Goal: Task Accomplishment & Management: Manage account settings

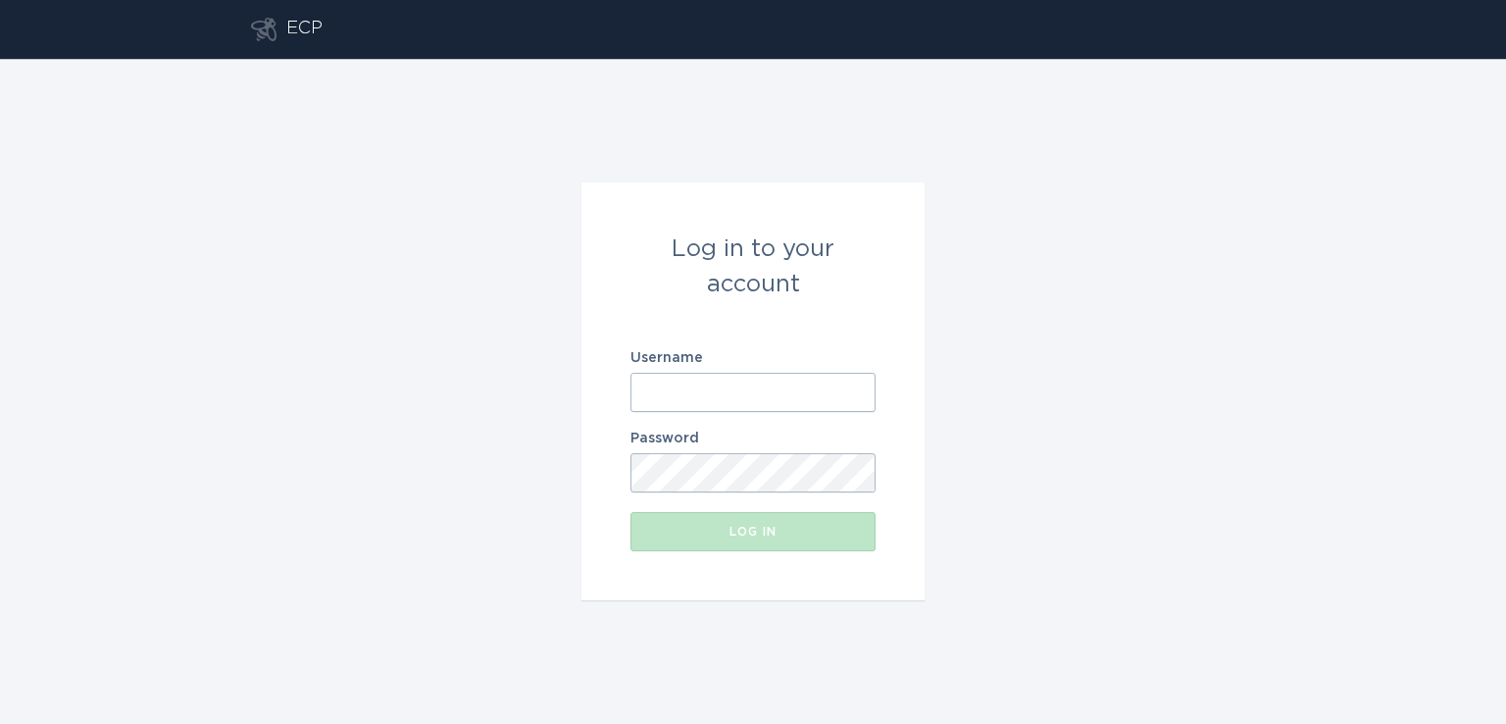
click at [663, 381] on input "Username" at bounding box center [753, 392] width 245 height 39
paste input "[EMAIL_ADDRESS][DOMAIN_NAME]"
type input "[EMAIL_ADDRESS][DOMAIN_NAME]"
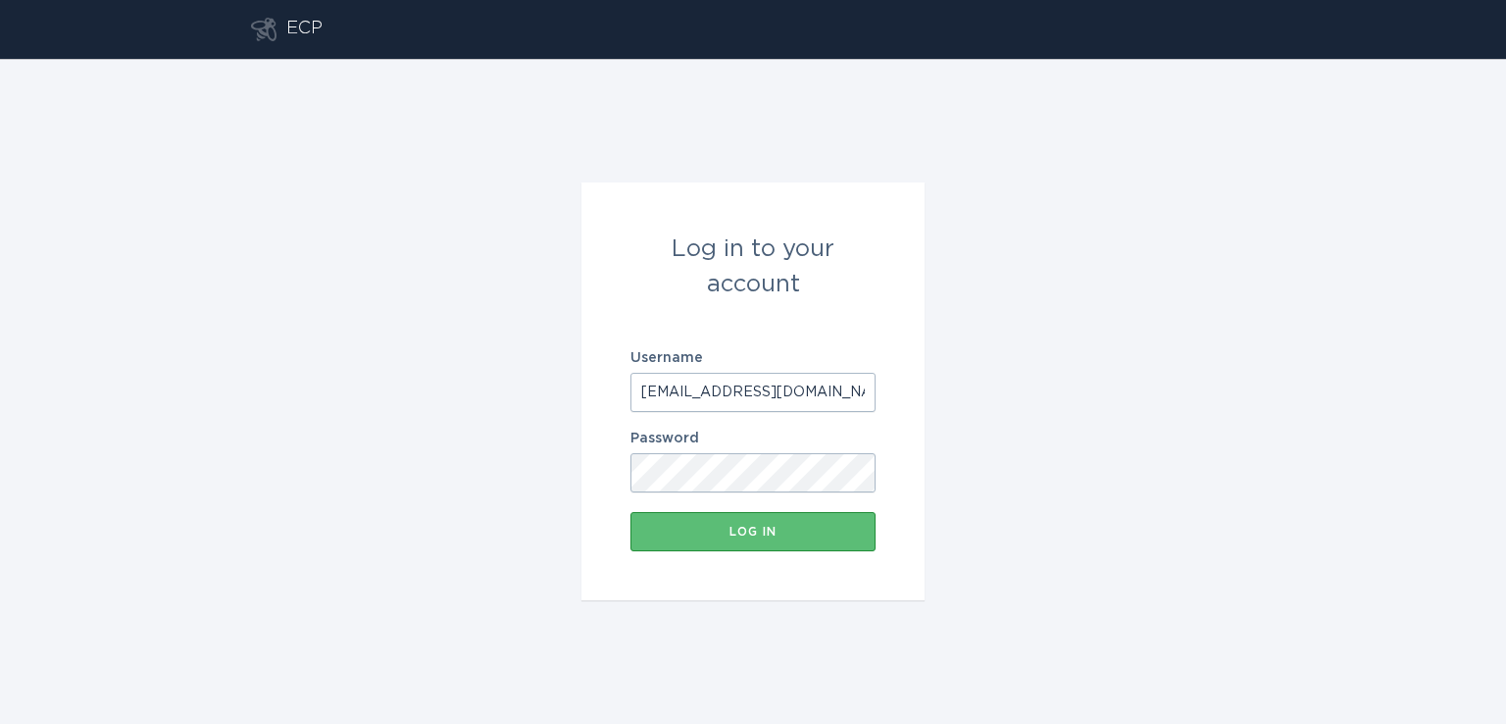
scroll to position [0, 12]
click at [750, 534] on div "Log in" at bounding box center [753, 532] width 226 height 12
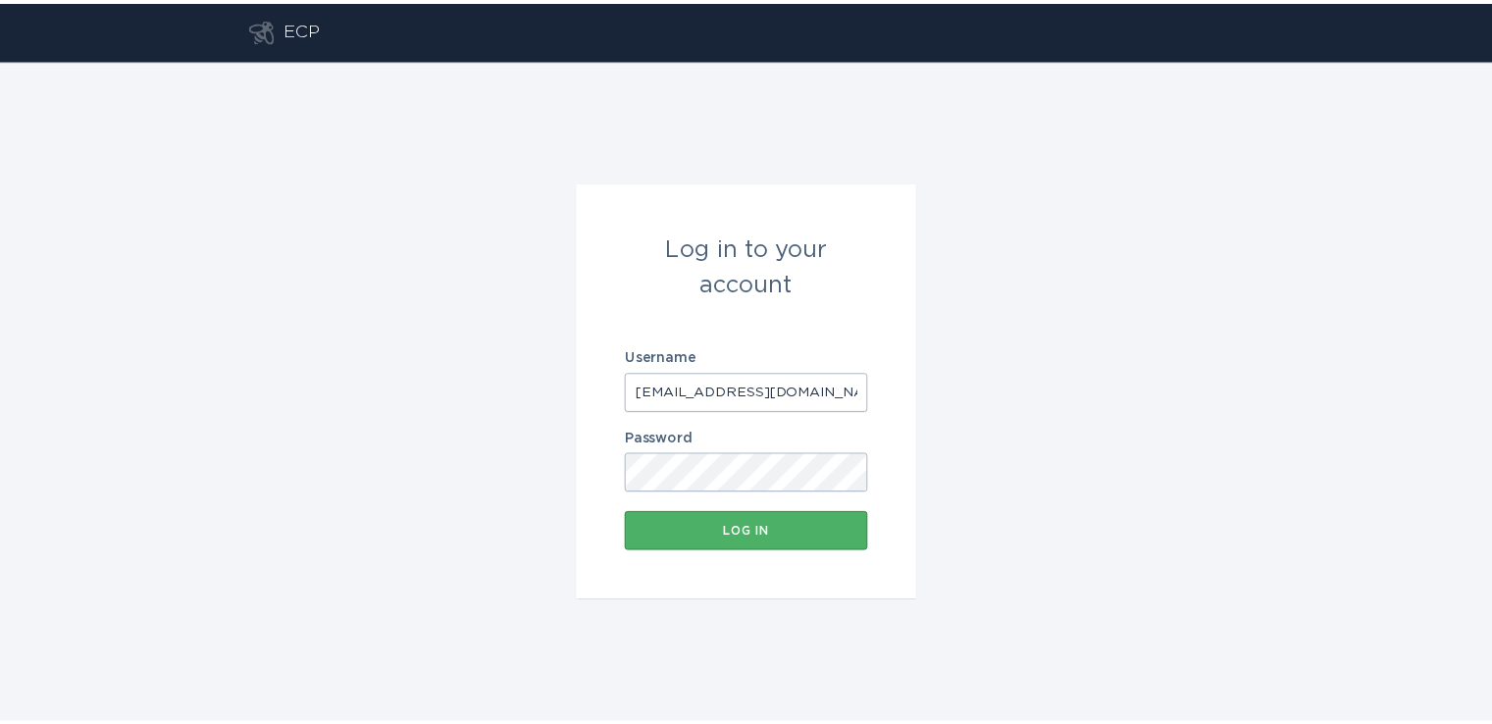
scroll to position [0, 0]
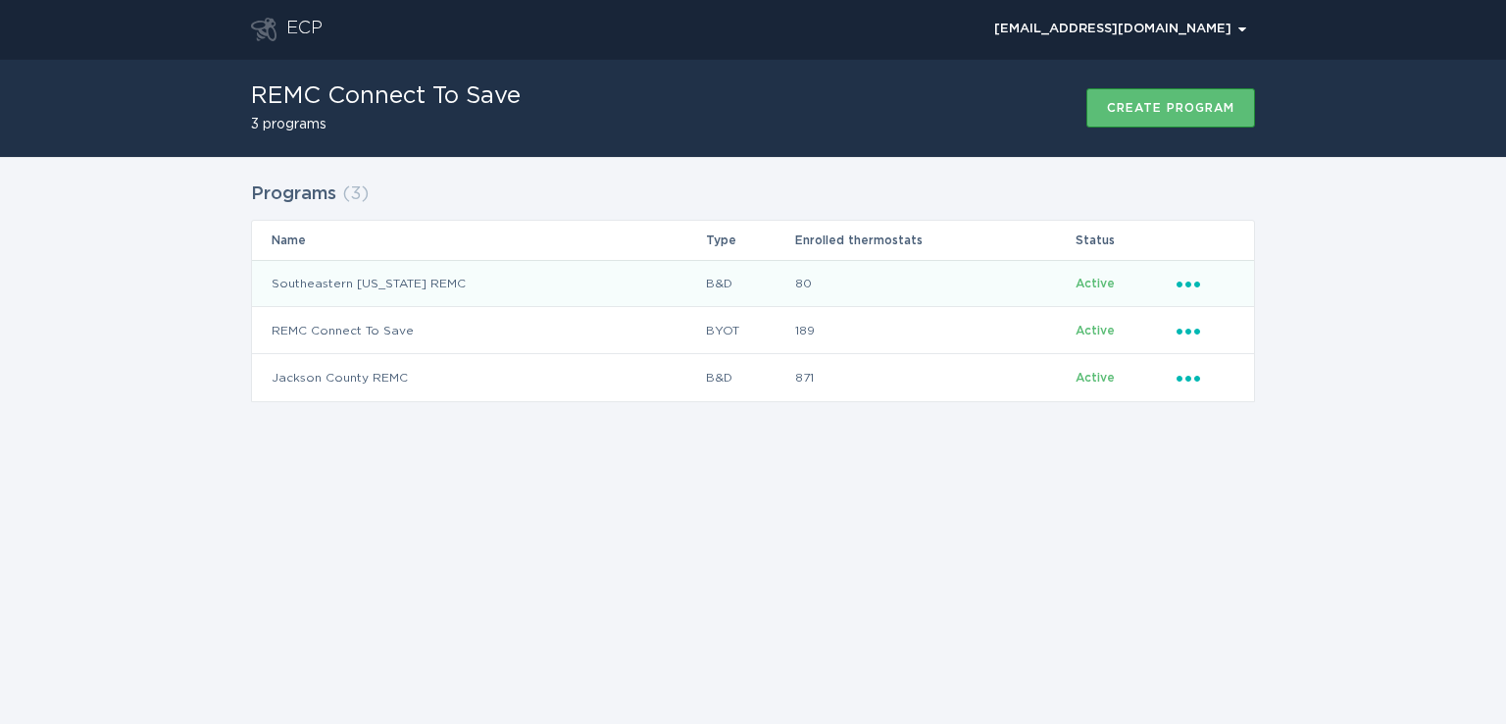
click at [982, 286] on td "80" at bounding box center [934, 283] width 280 height 47
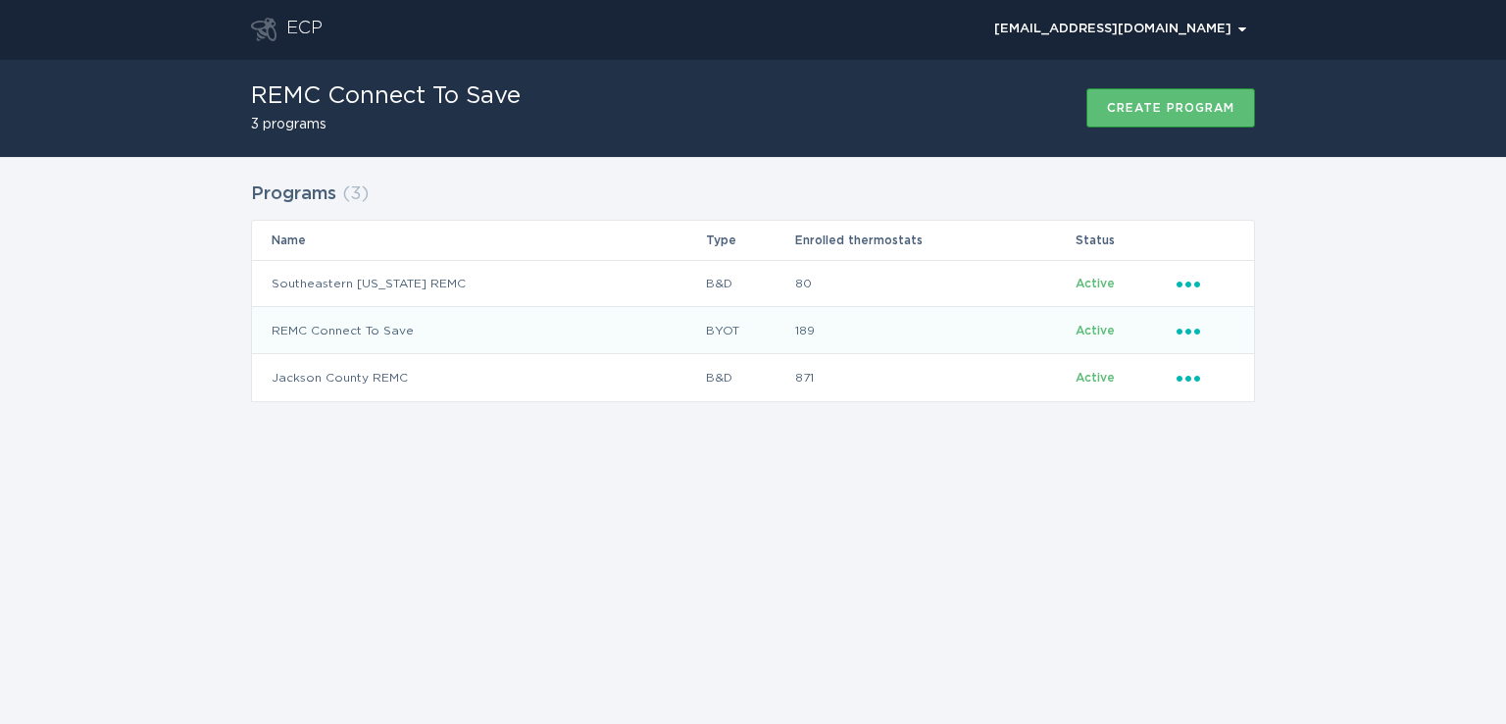
click at [1193, 326] on icon "Ellipsis" at bounding box center [1190, 328] width 27 height 17
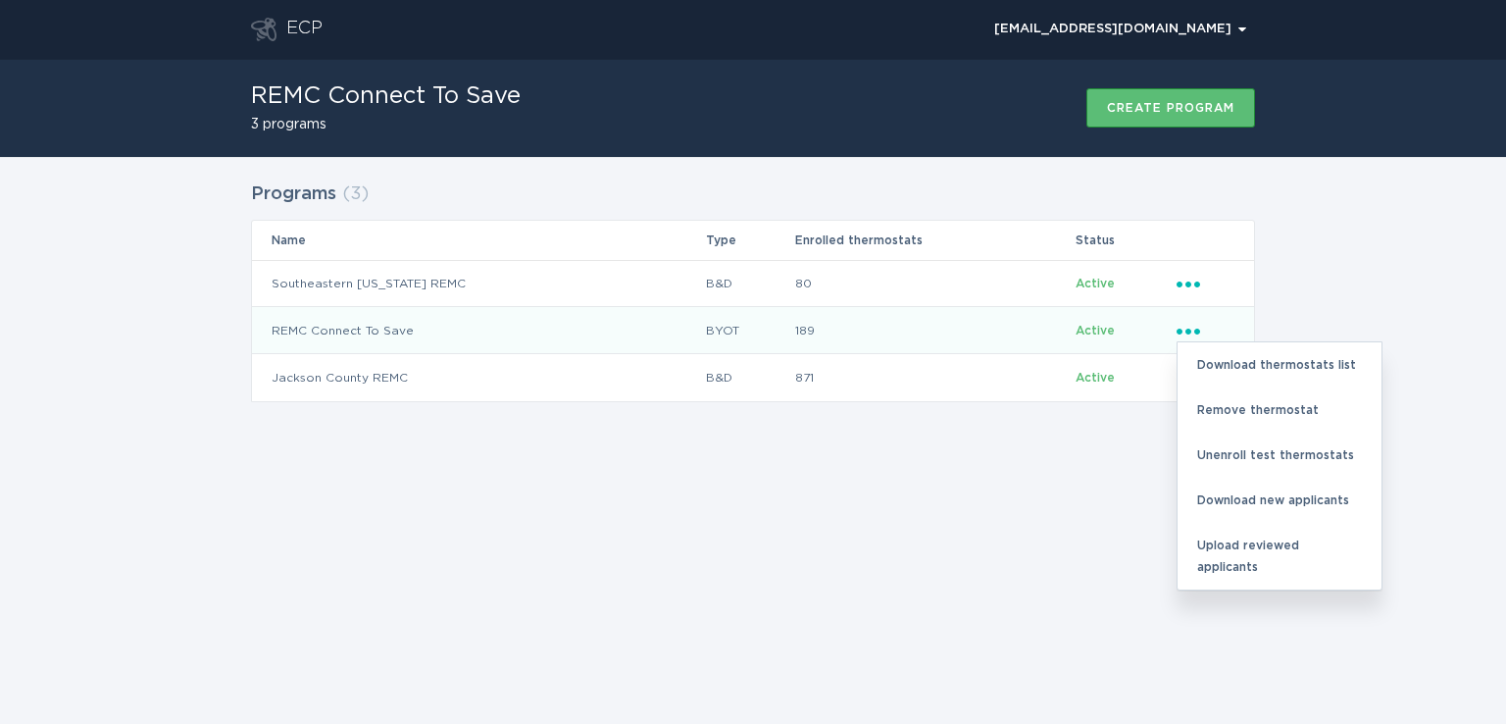
click at [1080, 330] on span "Active" at bounding box center [1095, 331] width 39 height 12
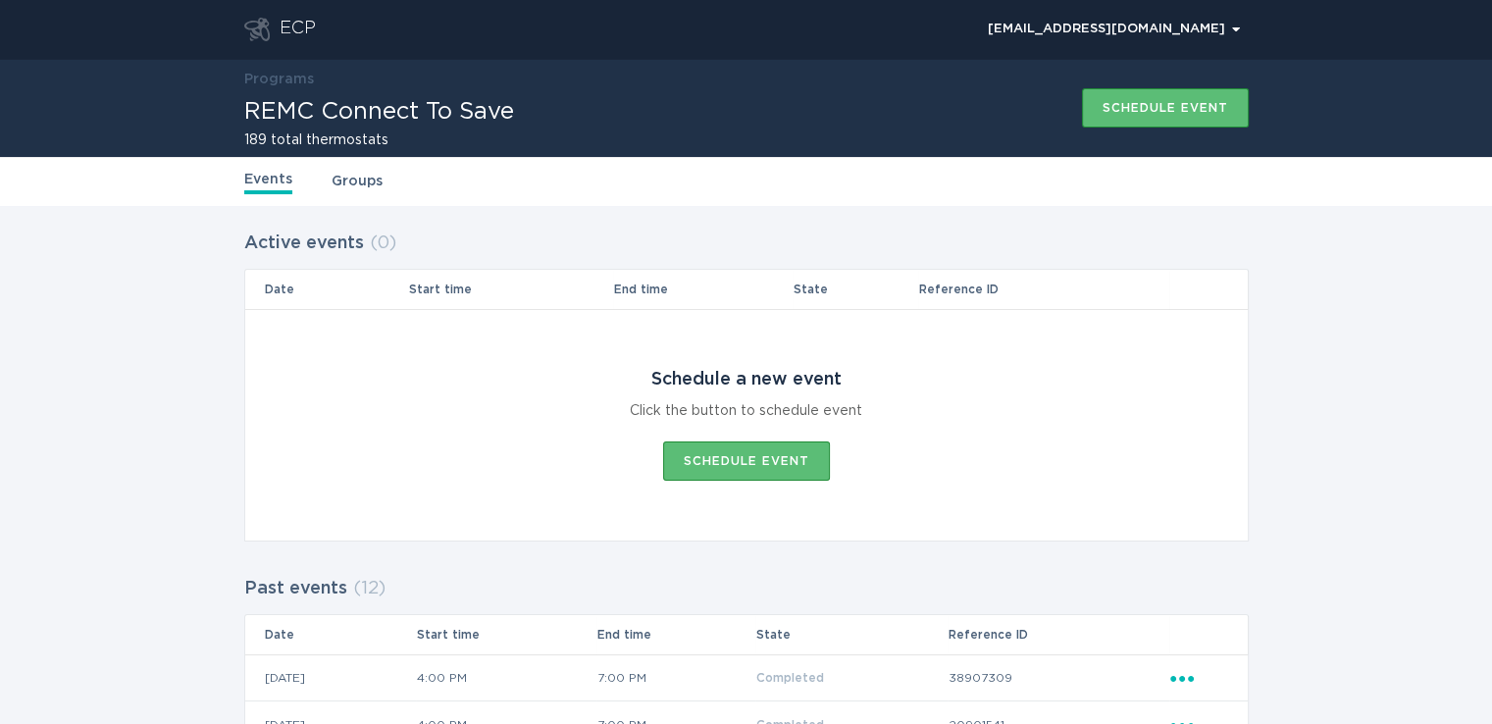
click at [367, 183] on link "Groups" at bounding box center [356, 182] width 51 height 22
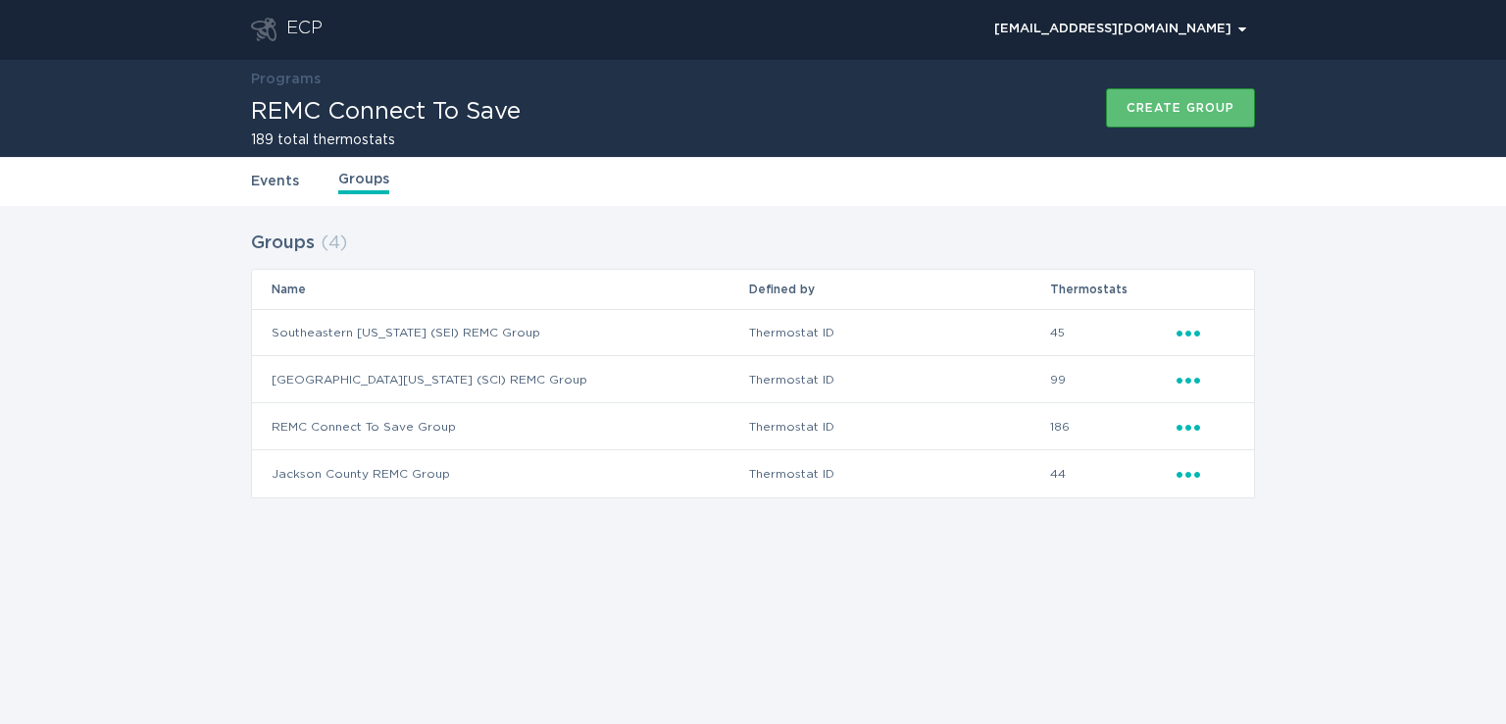
click at [1192, 330] on icon "Ellipsis" at bounding box center [1190, 330] width 27 height 17
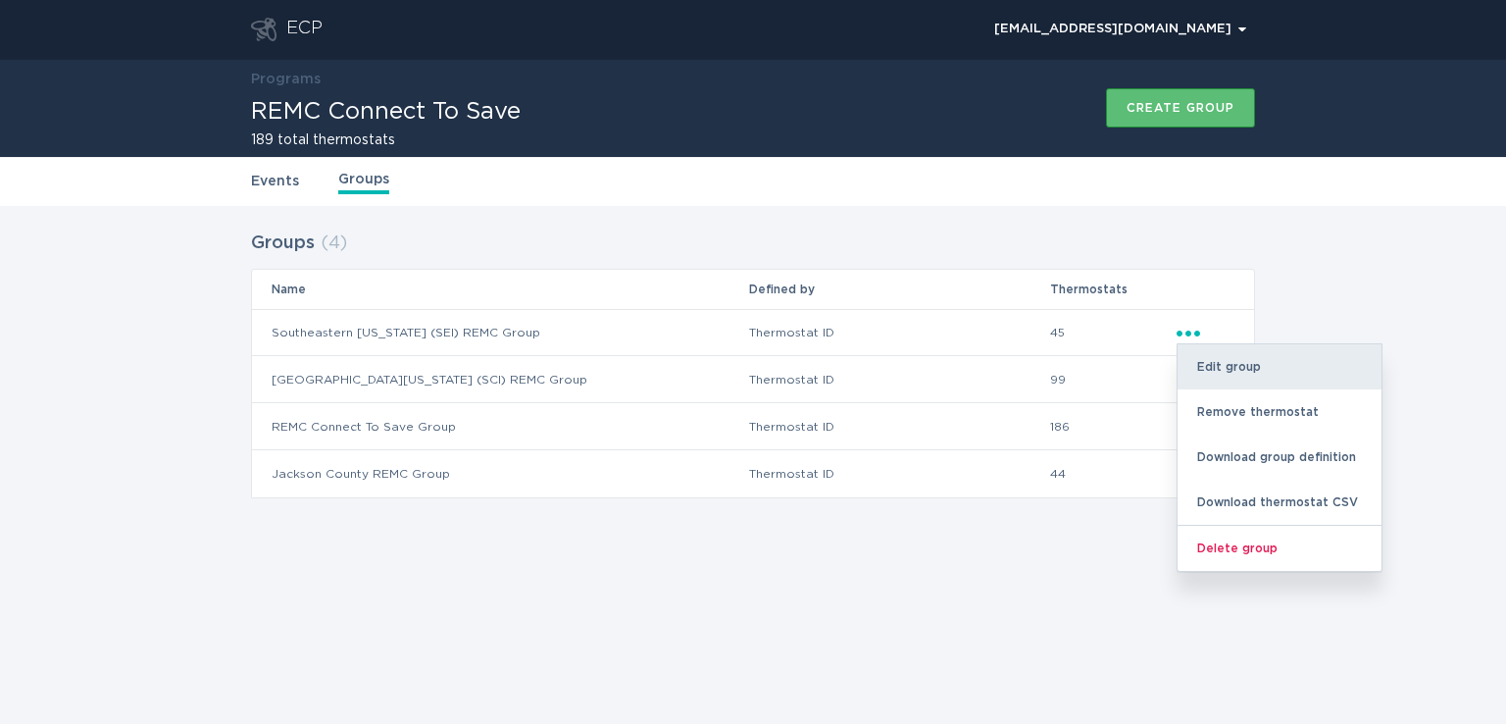
click at [1236, 368] on div "Edit group" at bounding box center [1280, 366] width 204 height 45
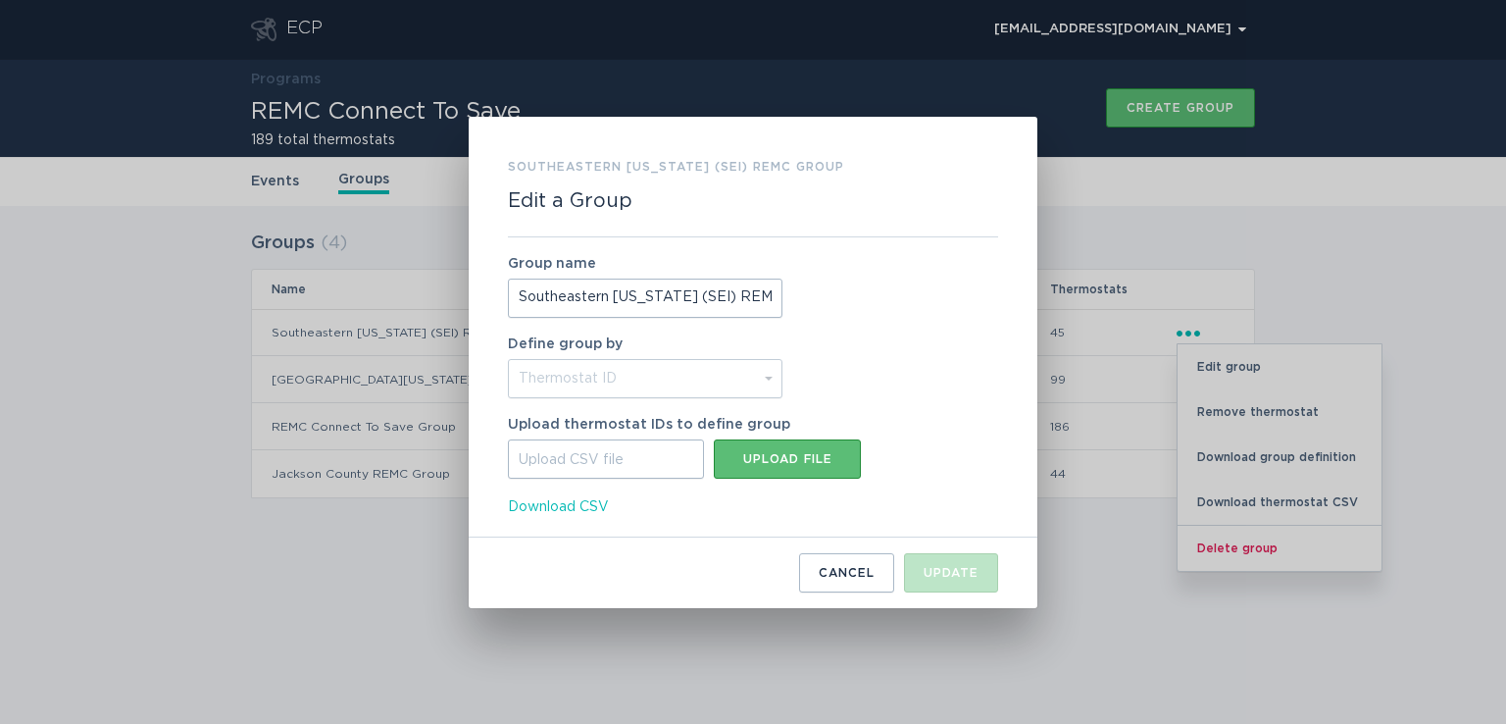
scroll to position [0, 20]
drag, startPoint x: 519, startPoint y: 301, endPoint x: 782, endPoint y: 308, distance: 262.9
click at [782, 308] on input "Southeastern [US_STATE] (SEI) REMC Group" at bounding box center [645, 298] width 275 height 39
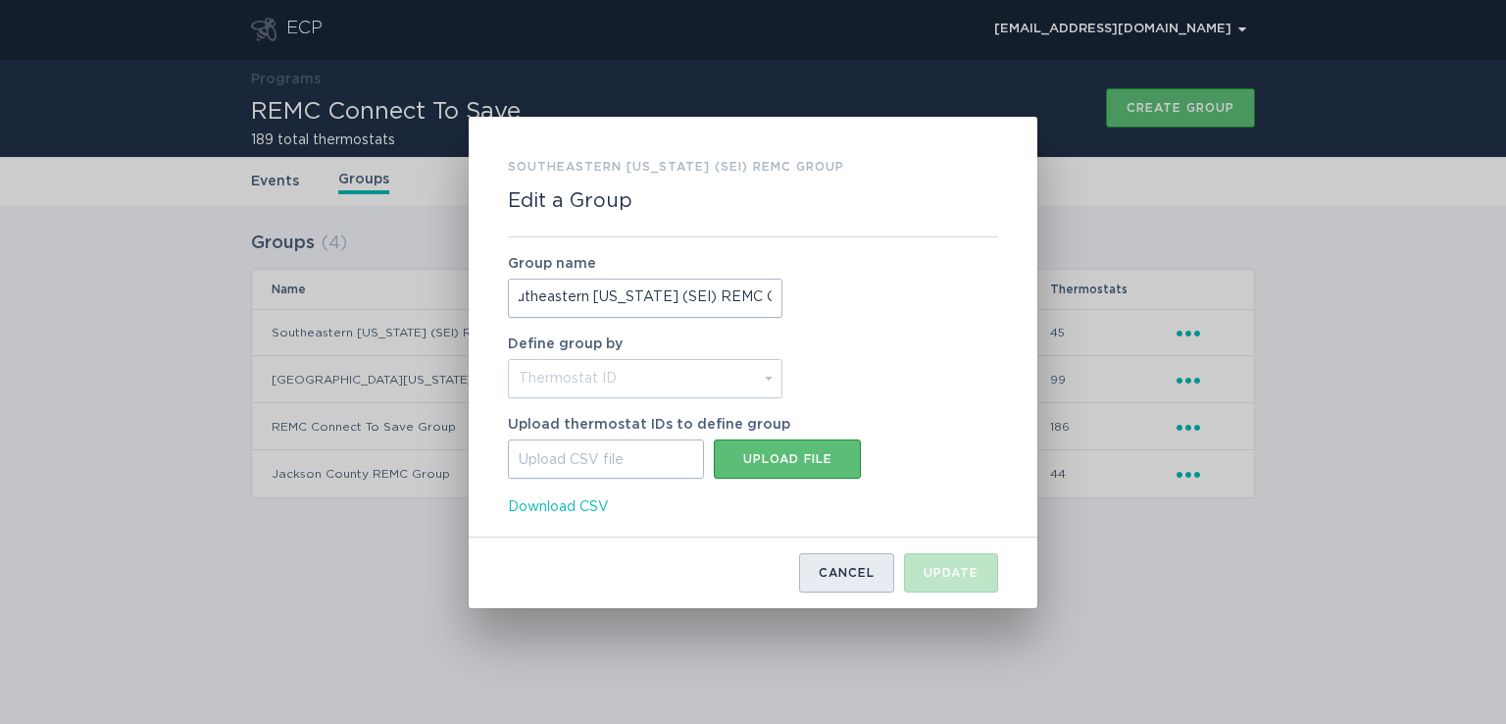
click at [854, 574] on div "Cancel" at bounding box center [847, 573] width 56 height 12
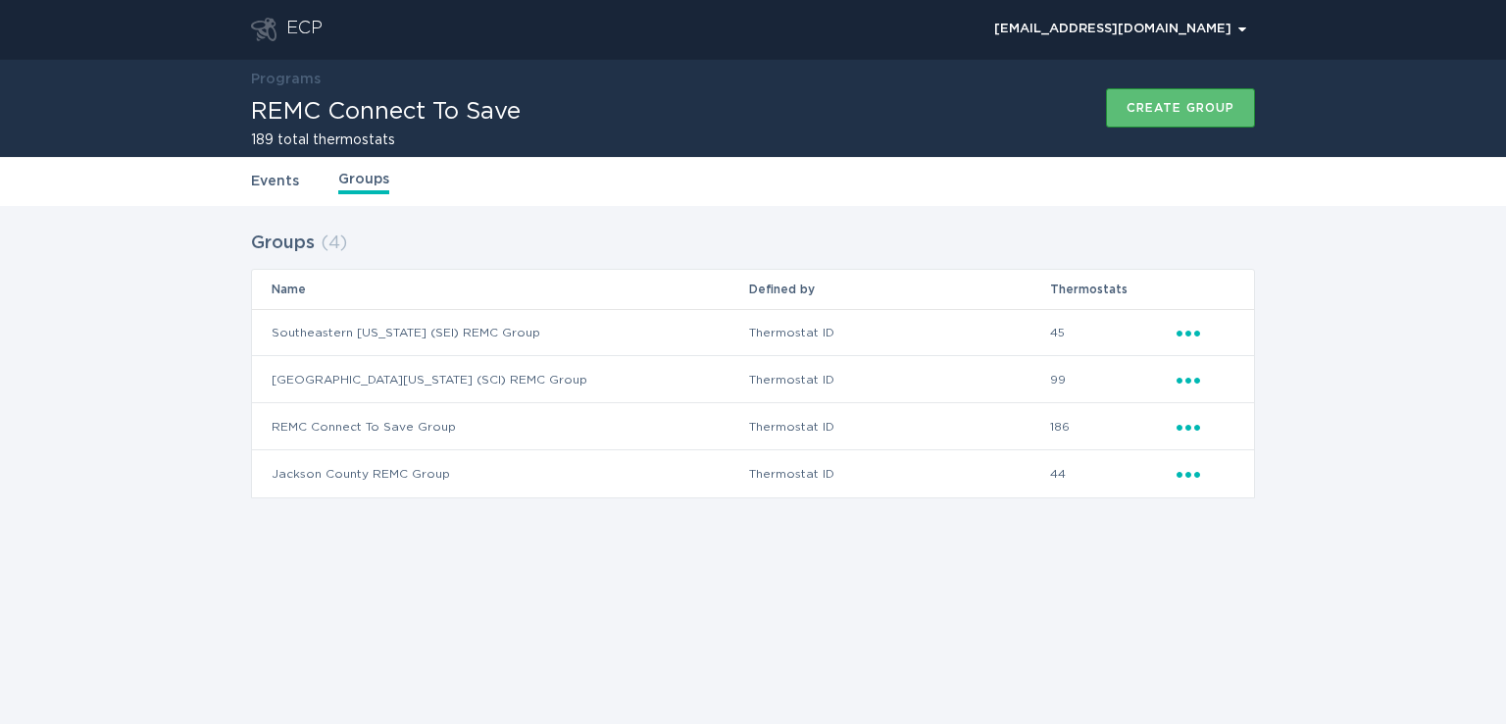
click at [941, 612] on div "ECP [EMAIL_ADDRESS][DOMAIN_NAME] Chevron Programs REMC Connect To Save 189 tota…" at bounding box center [753, 362] width 1506 height 724
